Goal: Information Seeking & Learning: Learn about a topic

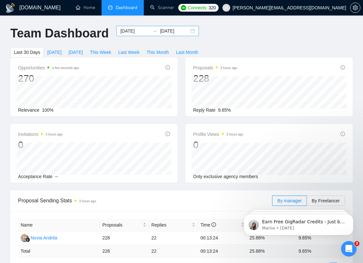
click at [129, 31] on input "[DATE]" at bounding box center [134, 30] width 29 height 7
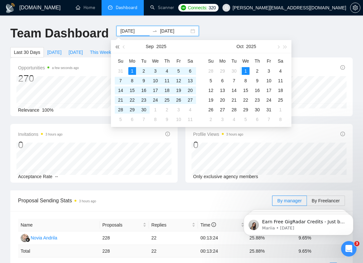
click at [119, 47] on span "button" at bounding box center [116, 46] width 3 height 3
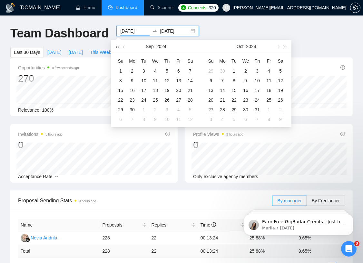
click at [119, 47] on span "button" at bounding box center [116, 46] width 3 height 3
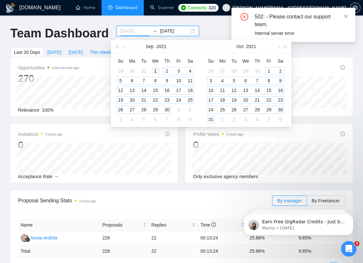
type input "[DATE]"
click at [157, 70] on div "1" at bounding box center [155, 71] width 8 height 8
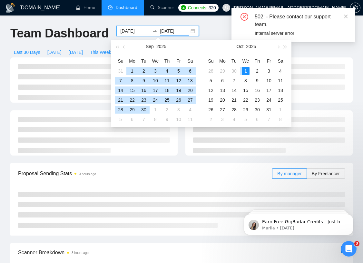
type input "[DATE]"
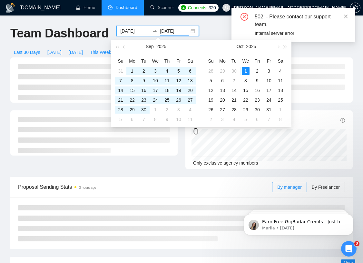
click at [347, 14] on icon "close" at bounding box center [345, 16] width 5 height 5
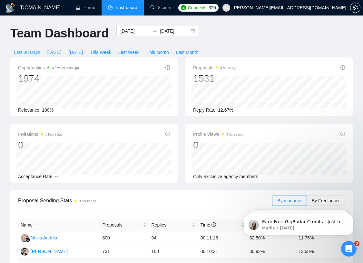
drag, startPoint x: 22, startPoint y: 53, endPoint x: 62, endPoint y: 74, distance: 45.1
click at [22, 53] on span "Last 30 Days" at bounding box center [27, 52] width 26 height 7
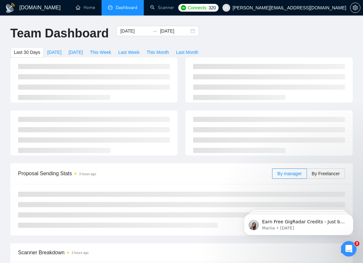
type input "[DATE]"
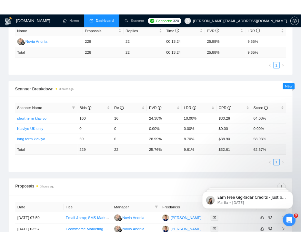
scroll to position [205, 0]
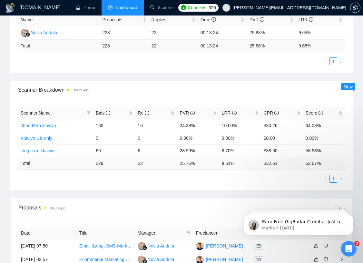
click at [350, 191] on div "Proposal Sending Stats 3 hours ago By manager By Freelancer Name Proposals Repl…" at bounding box center [181, 91] width 350 height 213
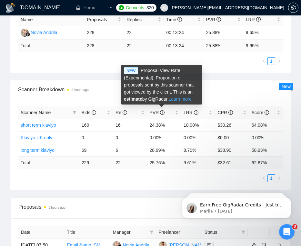
click at [179, 99] on link "Learn more" at bounding box center [179, 99] width 23 height 5
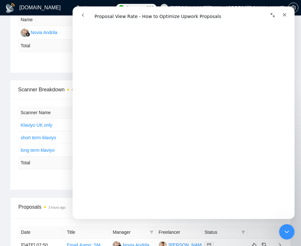
scroll to position [497, 0]
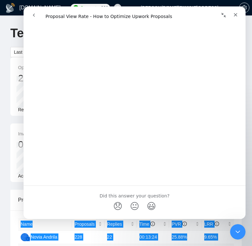
scroll to position [853, 0]
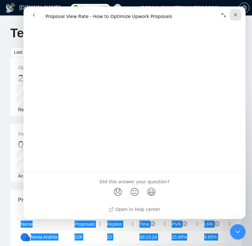
click at [234, 14] on icon "Close" at bounding box center [235, 14] width 5 height 5
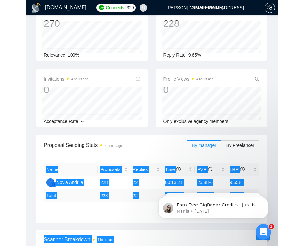
scroll to position [110, 0]
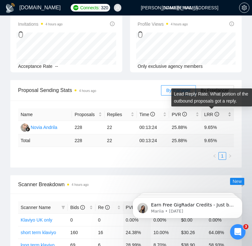
click at [215, 114] on icon "info-circle" at bounding box center [216, 114] width 5 height 5
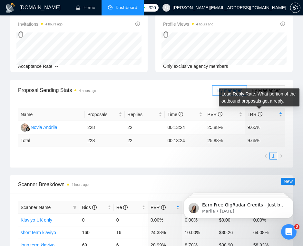
click at [259, 114] on icon "info-circle" at bounding box center [260, 114] width 5 height 5
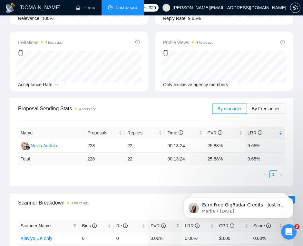
scroll to position [0, 0]
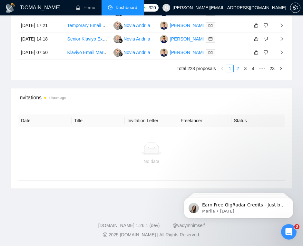
click at [238, 72] on link "2" at bounding box center [237, 68] width 7 height 7
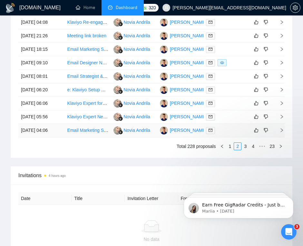
scroll to position [534, 0]
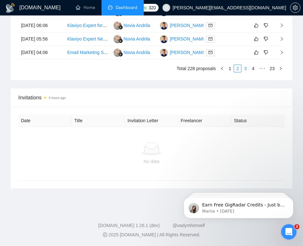
click at [246, 72] on link "3" at bounding box center [245, 68] width 7 height 7
click at [229, 72] on link "1" at bounding box center [229, 68] width 7 height 7
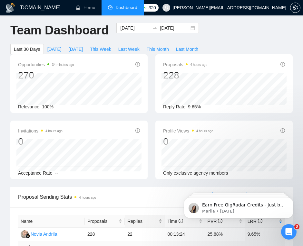
scroll to position [2, 0]
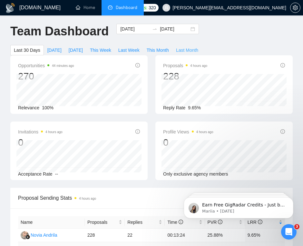
click at [190, 50] on span "Last Month" at bounding box center [187, 50] width 22 height 7
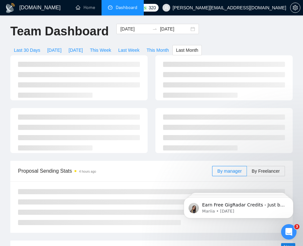
type input "[DATE]"
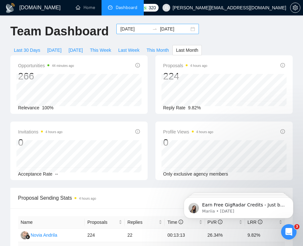
click at [127, 26] on input "[DATE]" at bounding box center [134, 28] width 29 height 7
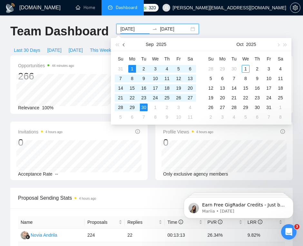
click at [123, 44] on span "button" at bounding box center [124, 44] width 3 height 3
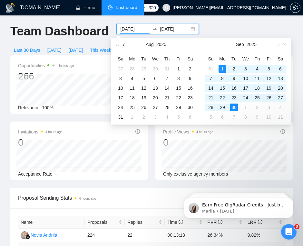
click at [123, 44] on span "button" at bounding box center [124, 44] width 3 height 3
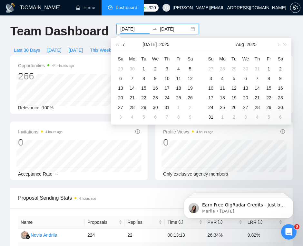
click at [123, 44] on span "button" at bounding box center [124, 44] width 3 height 3
type input "[DATE]"
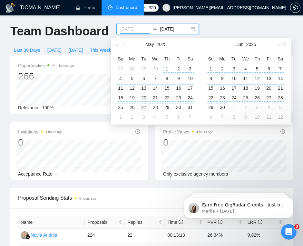
click at [167, 67] on div "1" at bounding box center [167, 69] width 8 height 8
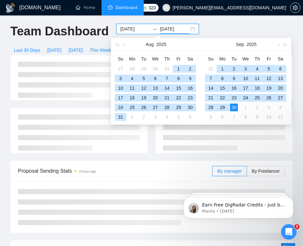
type input "[DATE]"
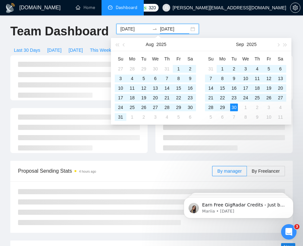
click at [189, 156] on div at bounding box center [151, 108] width 290 height 106
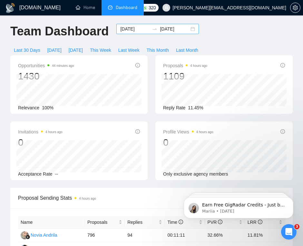
click at [132, 30] on input "[DATE]" at bounding box center [134, 28] width 29 height 7
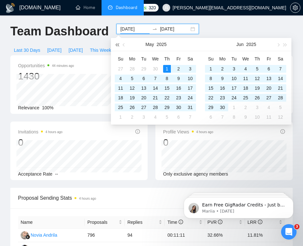
click at [118, 45] on span "button" at bounding box center [116, 44] width 3 height 3
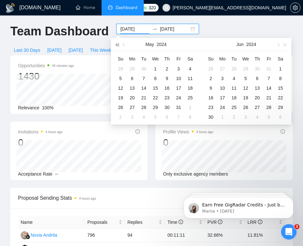
click at [118, 45] on span "button" at bounding box center [116, 44] width 3 height 3
type input "[DATE]"
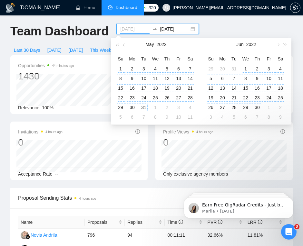
click at [123, 69] on div "1" at bounding box center [121, 69] width 8 height 8
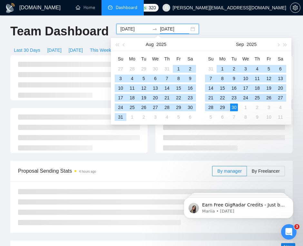
type input "[DATE]"
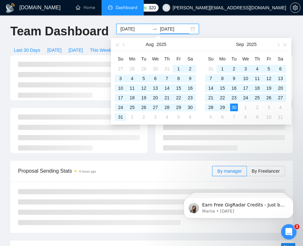
click at [291, 137] on div at bounding box center [223, 130] width 137 height 45
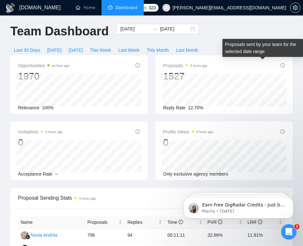
click at [283, 63] on icon "info-circle" at bounding box center [282, 65] width 5 height 5
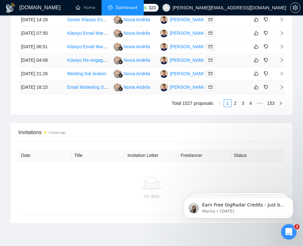
scroll to position [500, 0]
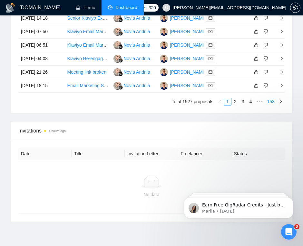
click at [272, 105] on link "153" at bounding box center [270, 101] width 11 height 7
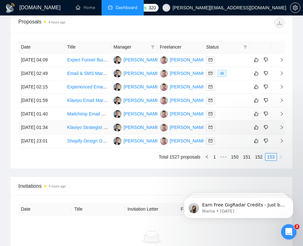
scroll to position [441, 0]
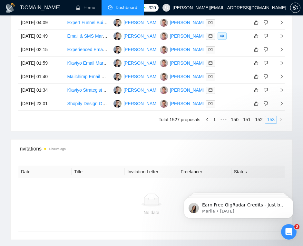
click at [271, 123] on link "153" at bounding box center [270, 119] width 11 height 7
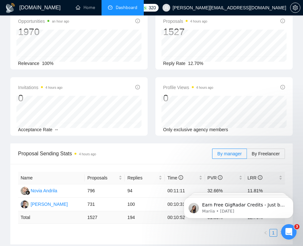
scroll to position [0, 0]
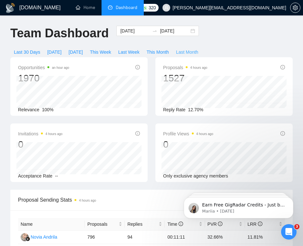
click at [191, 50] on span "Last Month" at bounding box center [187, 52] width 22 height 7
click at [125, 31] on input "[DATE]" at bounding box center [134, 30] width 29 height 7
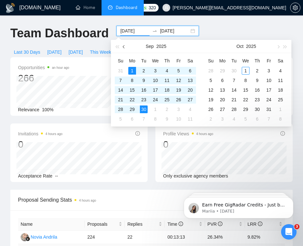
click at [122, 47] on button "button" at bounding box center [123, 46] width 7 height 13
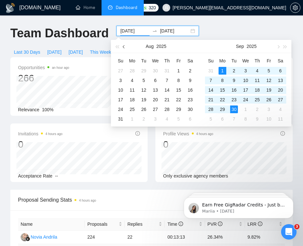
click at [124, 47] on span "button" at bounding box center [124, 46] width 3 height 3
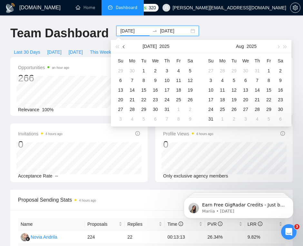
click at [124, 47] on span "button" at bounding box center [124, 46] width 3 height 3
type input "[DATE]"
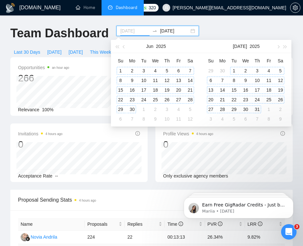
click at [121, 70] on div "1" at bounding box center [121, 71] width 8 height 8
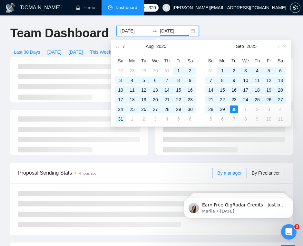
click at [125, 44] on button "button" at bounding box center [123, 46] width 7 height 13
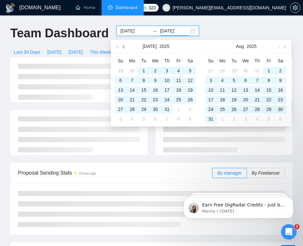
click at [125, 44] on button "button" at bounding box center [123, 46] width 7 height 13
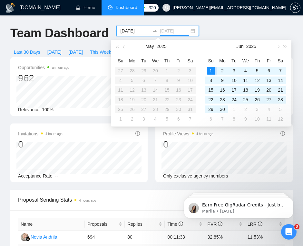
type input "[DATE]"
click at [119, 71] on table "Su Mo Tu We Th Fr Sa 27 28 29 30 1 2 3 4 5 6 7 8 9 10 11 12 13 14 15 16 17 18 1…" at bounding box center [155, 90] width 81 height 68
click at [129, 30] on input "[DATE]" at bounding box center [134, 30] width 29 height 7
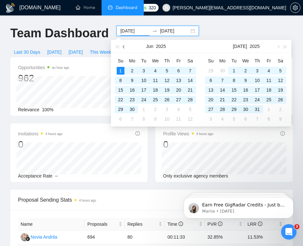
click at [122, 46] on button "button" at bounding box center [123, 46] width 7 height 13
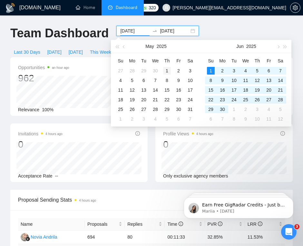
type input "[DATE]"
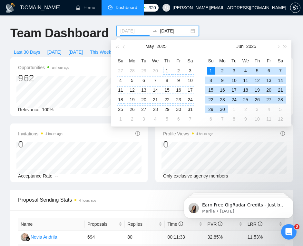
click at [166, 72] on div "1" at bounding box center [167, 71] width 8 height 8
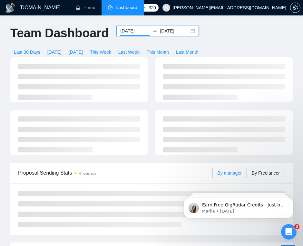
click at [167, 32] on input "[DATE]" at bounding box center [174, 30] width 29 height 7
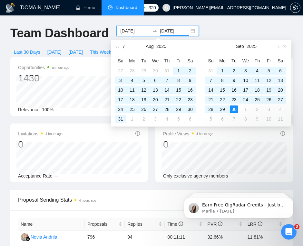
click at [125, 48] on button "button" at bounding box center [123, 46] width 7 height 13
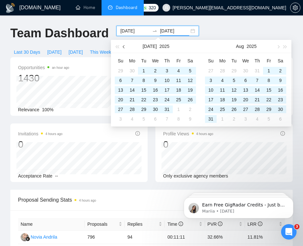
click at [125, 48] on button "button" at bounding box center [123, 46] width 7 height 13
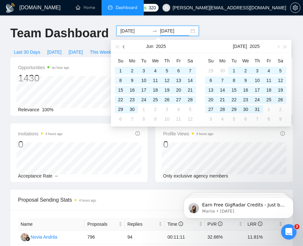
click at [125, 48] on button "button" at bounding box center [123, 46] width 7 height 13
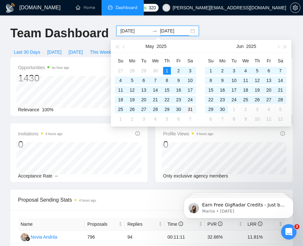
type input "[DATE]"
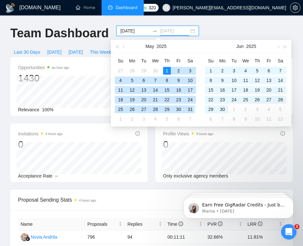
click at [193, 110] on div "31" at bounding box center [190, 110] width 8 height 8
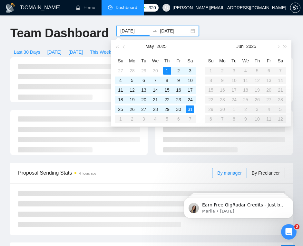
click at [146, 150] on div at bounding box center [78, 132] width 137 height 45
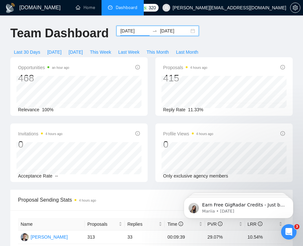
click at [125, 27] on input "[DATE]" at bounding box center [134, 30] width 29 height 7
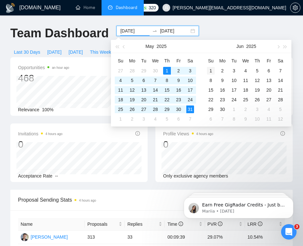
type input "[DATE]"
click at [210, 68] on div "1" at bounding box center [211, 71] width 8 height 8
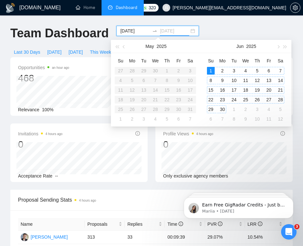
click at [224, 110] on div "30" at bounding box center [222, 110] width 8 height 8
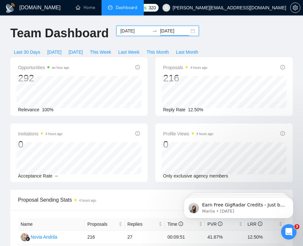
click at [162, 33] on input "[DATE]" at bounding box center [174, 30] width 29 height 7
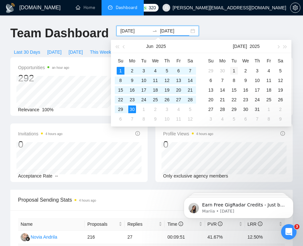
type input "[DATE]"
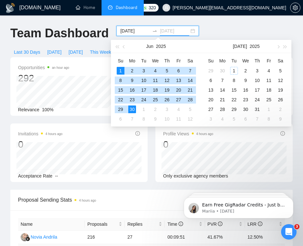
click at [235, 69] on div "1" at bounding box center [234, 71] width 8 height 8
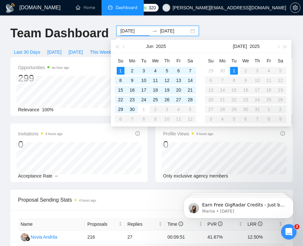
click at [257, 110] on table "Su Mo Tu We Th Fr Sa 29 30 1 2 3 4 5 6 7 8 9 10 11 12 13 14 15 16 17 18 19 20 2…" at bounding box center [245, 90] width 81 height 68
click at [126, 28] on input "[DATE]" at bounding box center [134, 30] width 29 height 7
type input "[DATE]"
click at [237, 72] on div "1" at bounding box center [234, 71] width 8 height 8
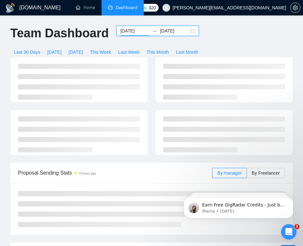
click at [174, 32] on input "[DATE]" at bounding box center [174, 30] width 29 height 7
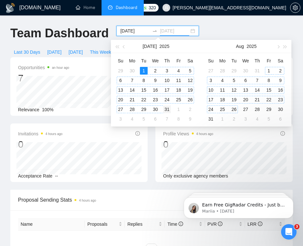
type input "[DATE]"
click at [168, 110] on div "31" at bounding box center [167, 110] width 8 height 8
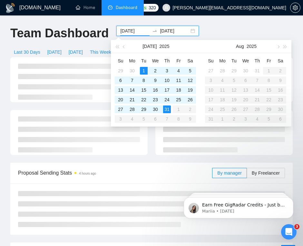
click at [151, 159] on div at bounding box center [151, 110] width 290 height 106
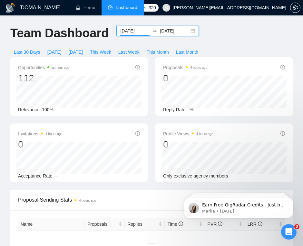
click at [128, 29] on input "[DATE]" at bounding box center [134, 30] width 29 height 7
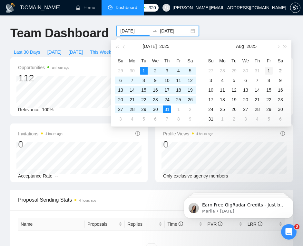
type input "[DATE]"
click at [267, 71] on div "1" at bounding box center [269, 71] width 8 height 8
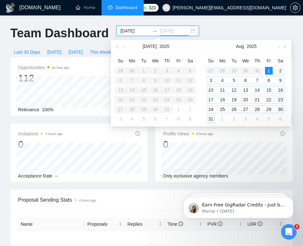
click at [212, 119] on div "31" at bounding box center [211, 119] width 8 height 8
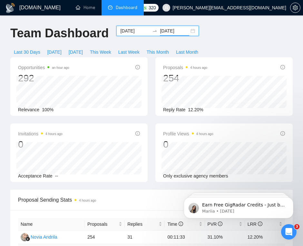
click at [160, 31] on input "[DATE]" at bounding box center [174, 30] width 29 height 7
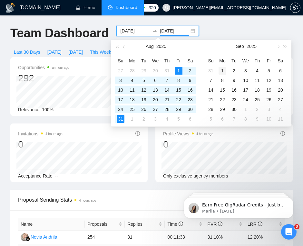
type input "[DATE]"
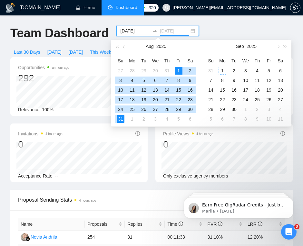
click at [220, 70] on div "1" at bounding box center [222, 71] width 8 height 8
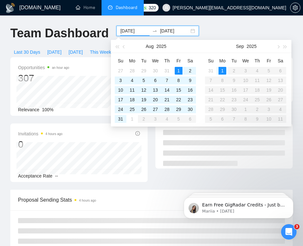
click at [128, 27] on input "[DATE]" at bounding box center [134, 30] width 29 height 7
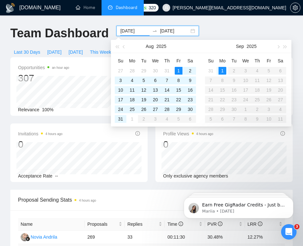
type input "[DATE]"
click at [220, 68] on div "1" at bounding box center [222, 71] width 8 height 8
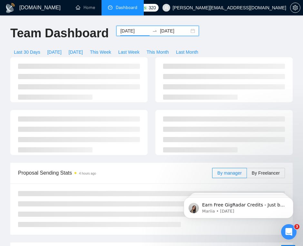
click at [166, 31] on input "[DATE]" at bounding box center [174, 30] width 29 height 7
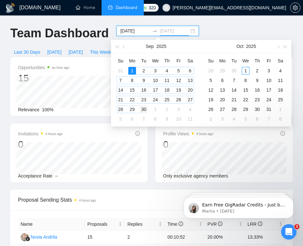
type input "[DATE]"
click at [146, 107] on div "30" at bounding box center [144, 110] width 8 height 8
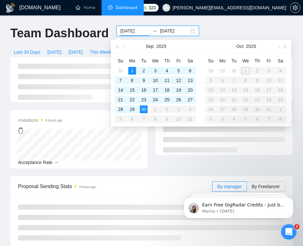
click at [229, 33] on div "Team Dashboard [DATE] [DATE] Last 30 Days [DATE] [DATE] This Week Last Week Thi…" at bounding box center [151, 42] width 290 height 32
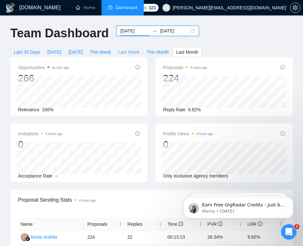
click at [136, 52] on span "Last Week" at bounding box center [128, 52] width 21 height 7
type input "[DATE]"
click at [110, 54] on span "This Week" at bounding box center [100, 52] width 21 height 7
type input "[DATE]"
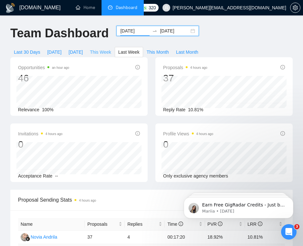
type input "[DATE]"
click at [198, 51] on span "Last Month" at bounding box center [187, 52] width 22 height 7
type input "[DATE]"
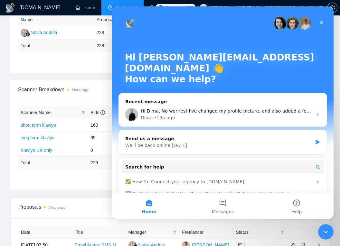
click at [69, 71] on div "Name Proposals Replies Time PVR LRR Novia Andrila 228 22 00:13:24 25.88% 9.65% …" at bounding box center [170, 39] width 320 height 67
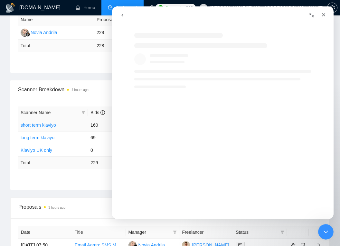
click at [43, 126] on link "short term klaviyo" at bounding box center [38, 125] width 35 height 5
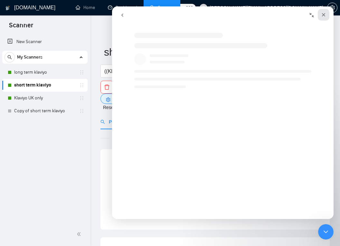
click at [259, 15] on icon "Close" at bounding box center [323, 14] width 5 height 5
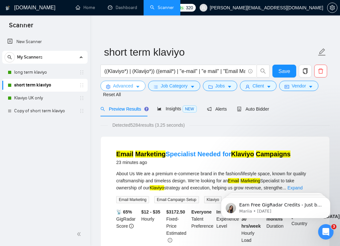
click at [113, 86] on span "Advanced" at bounding box center [123, 85] width 20 height 7
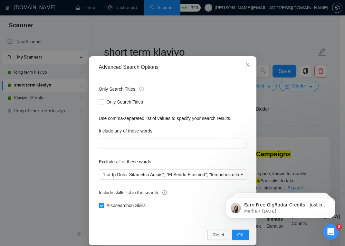
scroll to position [22, 0]
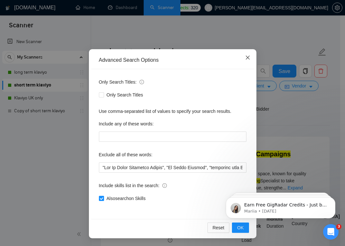
click at [245, 58] on icon "close" at bounding box center [247, 57] width 5 height 5
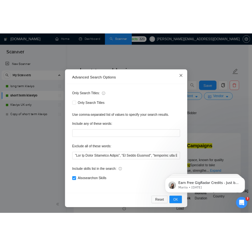
scroll to position [0, 0]
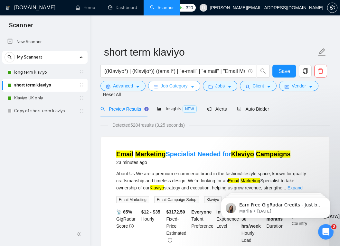
click at [174, 88] on span "Job Category" at bounding box center [174, 85] width 27 height 7
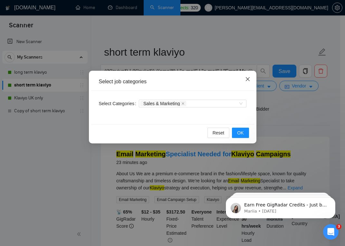
click at [246, 79] on icon "close" at bounding box center [247, 79] width 5 height 5
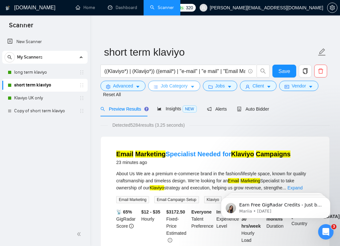
click at [175, 86] on span "Job Category" at bounding box center [174, 85] width 27 height 7
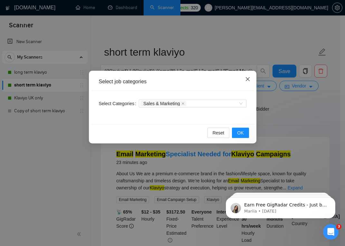
click at [247, 77] on icon "close" at bounding box center [247, 79] width 5 height 5
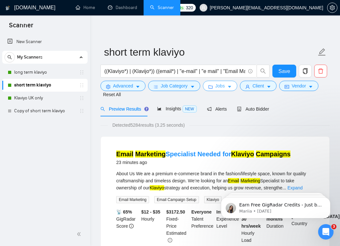
click at [218, 86] on span "Jobs" at bounding box center [220, 85] width 10 height 7
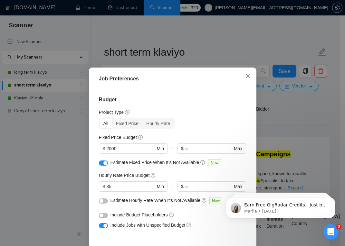
click at [245, 78] on icon "close" at bounding box center [247, 75] width 5 height 5
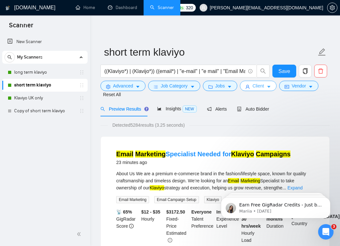
click at [253, 85] on button "Client" at bounding box center [258, 86] width 37 height 10
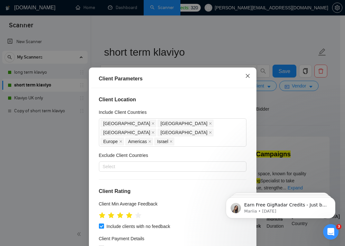
click at [247, 78] on icon "close" at bounding box center [247, 76] width 4 height 4
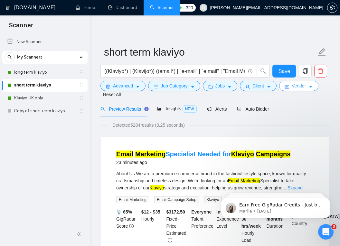
click at [259, 90] on button "Vendor" at bounding box center [298, 86] width 39 height 10
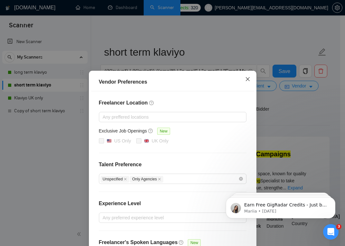
click at [245, 80] on icon "close" at bounding box center [247, 79] width 5 height 5
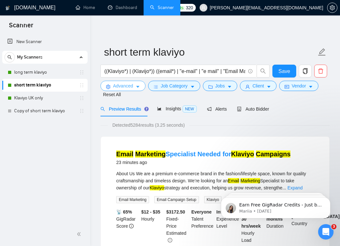
click at [113, 87] on span "Advanced" at bounding box center [123, 85] width 20 height 7
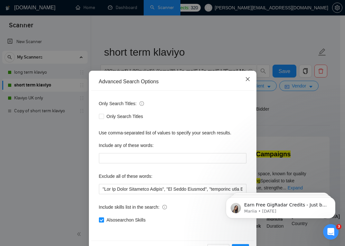
click at [248, 80] on span "Close" at bounding box center [247, 79] width 17 height 17
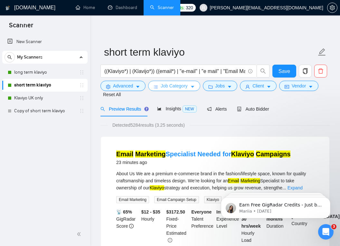
click at [174, 85] on span "Job Category" at bounding box center [174, 85] width 27 height 7
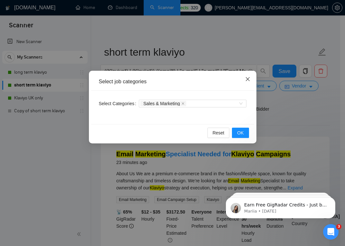
click at [248, 80] on icon "close" at bounding box center [247, 79] width 5 height 5
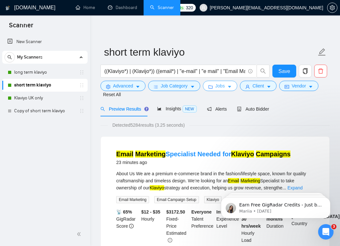
click at [218, 83] on span "Jobs" at bounding box center [220, 85] width 10 height 7
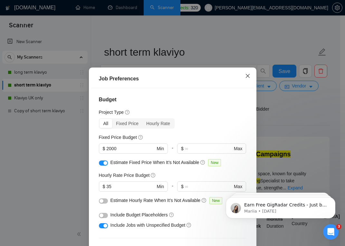
click at [245, 78] on icon "close" at bounding box center [247, 75] width 5 height 5
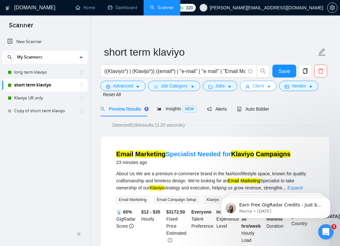
click at [254, 85] on button "Client" at bounding box center [258, 86] width 37 height 10
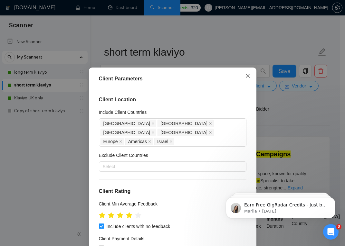
click at [242, 74] on span "Close" at bounding box center [247, 76] width 17 height 17
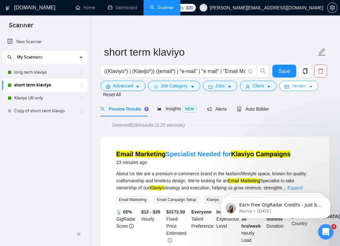
click at [259, 88] on span "Vendor" at bounding box center [299, 85] width 14 height 7
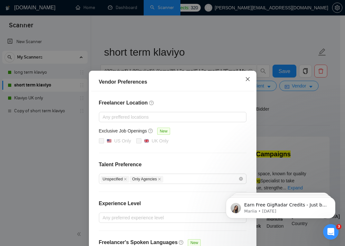
click at [245, 81] on icon "close" at bounding box center [247, 79] width 5 height 5
